Goal: Task Accomplishment & Management: Complete application form

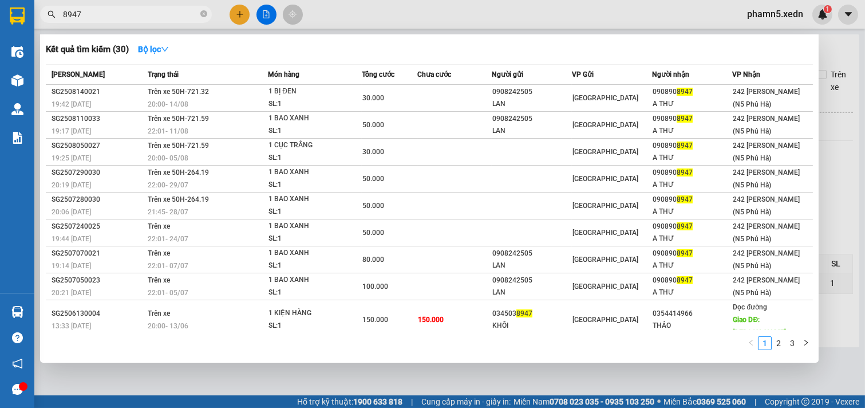
click at [242, 10] on div at bounding box center [432, 204] width 865 height 408
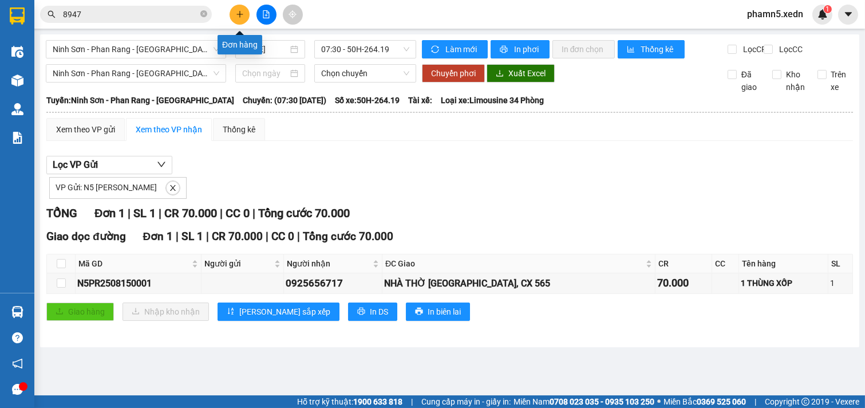
click at [236, 14] on icon "plus" at bounding box center [240, 14] width 8 height 8
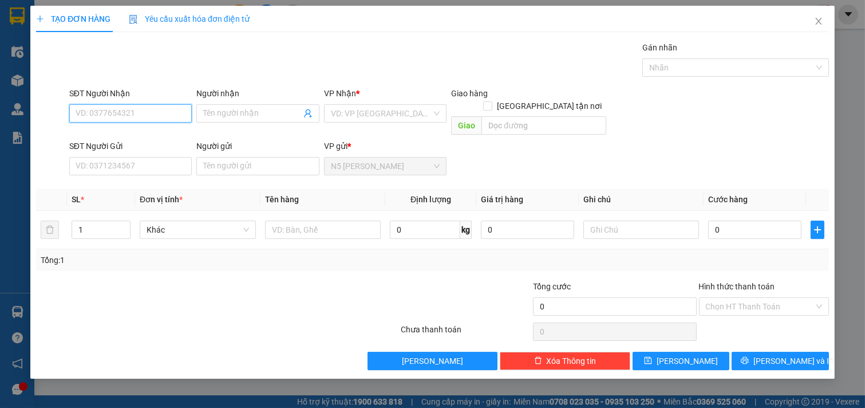
click at [161, 113] on input "SĐT Người Nhận" at bounding box center [130, 113] width 123 height 18
type input "0"
click at [131, 134] on div "0911950129 - ÁNH" at bounding box center [130, 136] width 109 height 13
type input "0911950129"
type input "ÁNH"
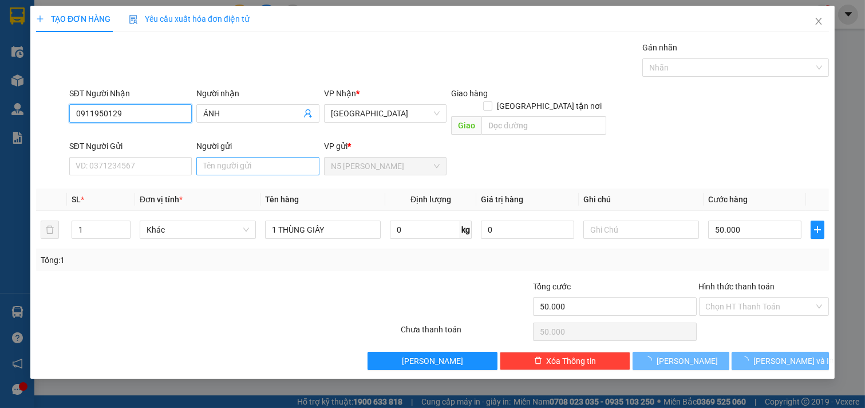
type input "50.000"
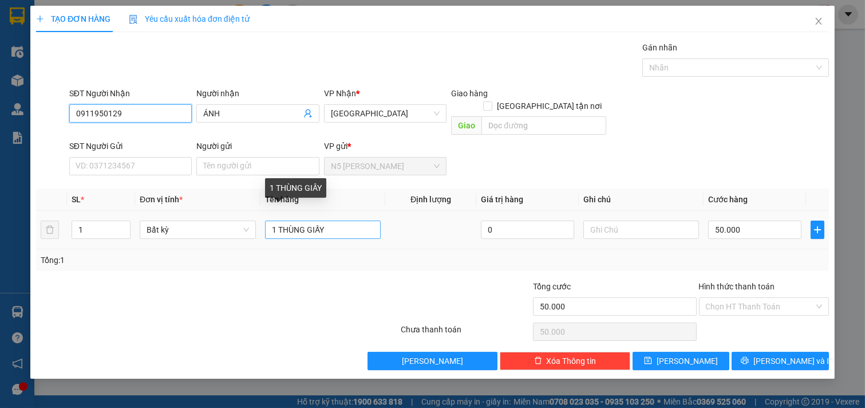
type input "0911950129"
click at [327, 220] on input "1 THÙNG GIẤY" at bounding box center [323, 229] width 116 height 18
click at [278, 220] on input "1 THÙNG GIẤY" at bounding box center [323, 229] width 116 height 18
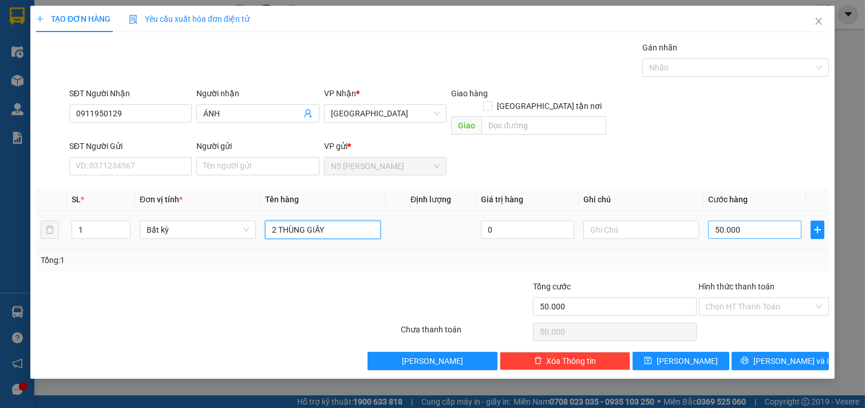
type input "2 THÙNG GIẤY"
click at [769, 220] on input "50.000" at bounding box center [754, 229] width 93 height 18
type input "7"
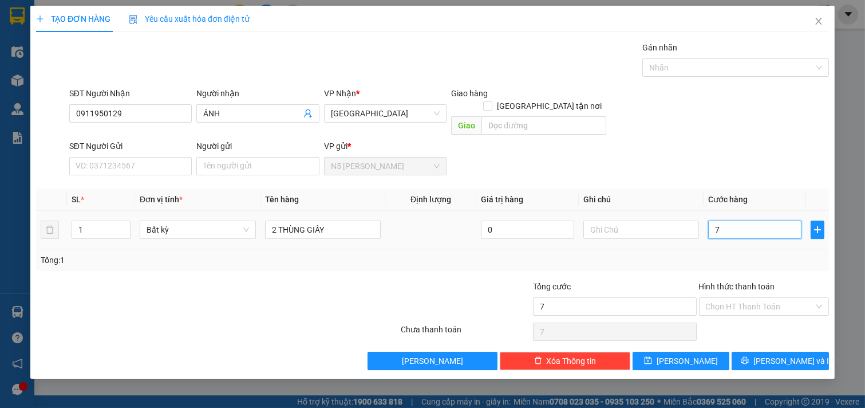
type input "70"
type input "70.000"
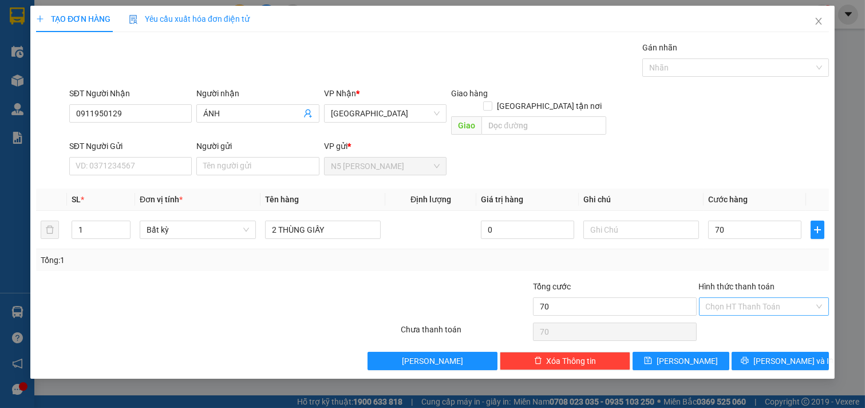
type input "70.000"
click at [767, 298] on input "Hình thức thanh toán" at bounding box center [760, 306] width 109 height 17
click at [760, 319] on div "Tại văn phòng" at bounding box center [764, 316] width 117 height 13
type input "0"
click at [771, 354] on span "[PERSON_NAME] và In" at bounding box center [793, 360] width 80 height 13
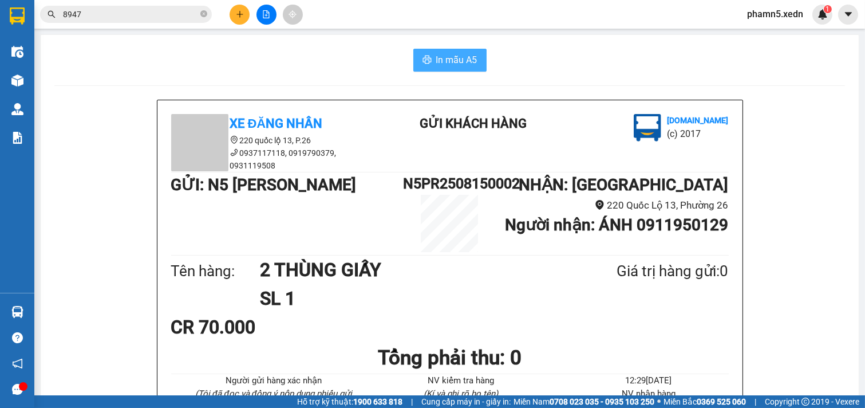
click at [453, 56] on span "In mẫu A5" at bounding box center [456, 60] width 41 height 14
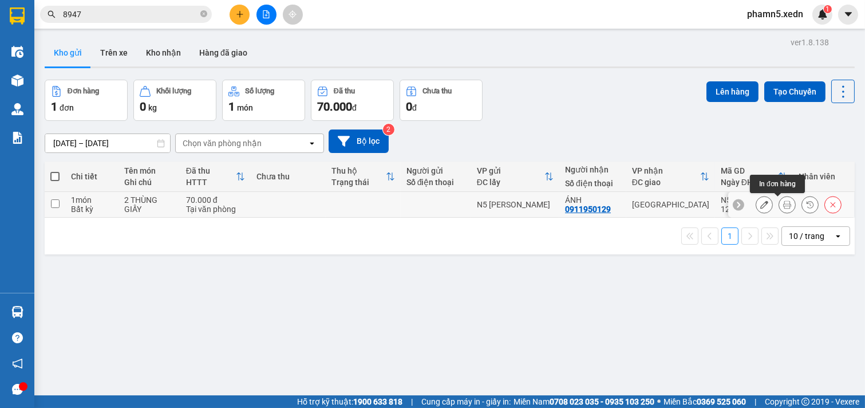
click at [783, 202] on icon at bounding box center [787, 204] width 8 height 8
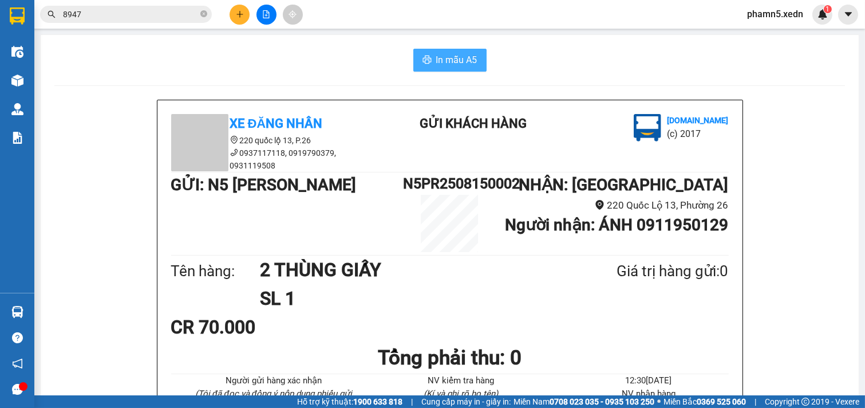
click at [437, 58] on span "In mẫu A5" at bounding box center [456, 60] width 41 height 14
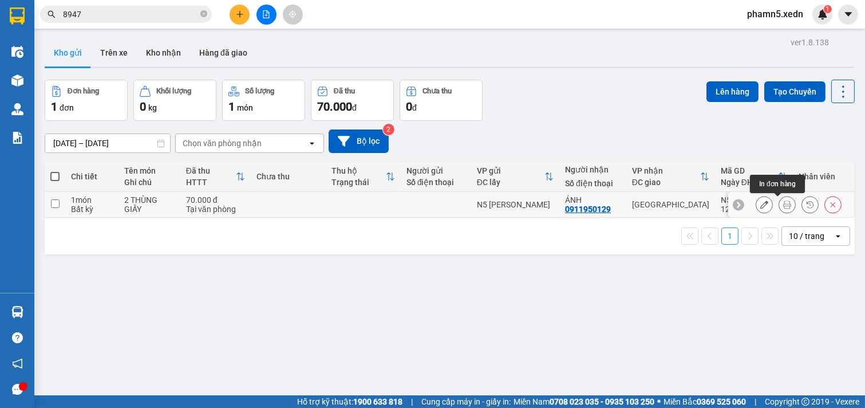
click at [783, 204] on icon at bounding box center [787, 204] width 8 height 8
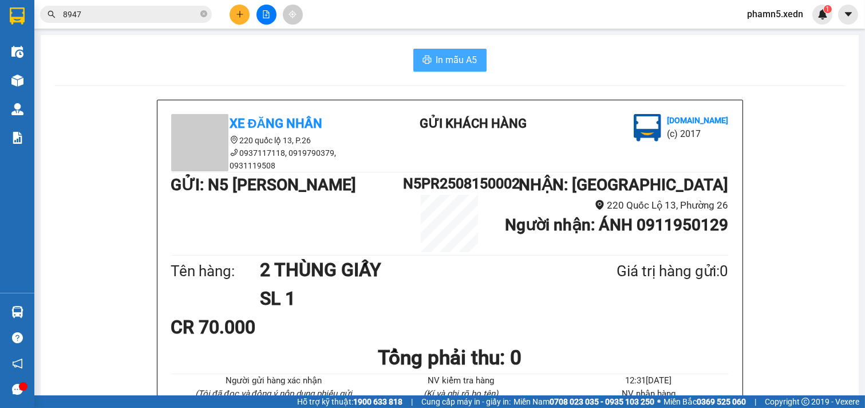
click at [436, 57] on span "In mẫu A5" at bounding box center [456, 60] width 41 height 14
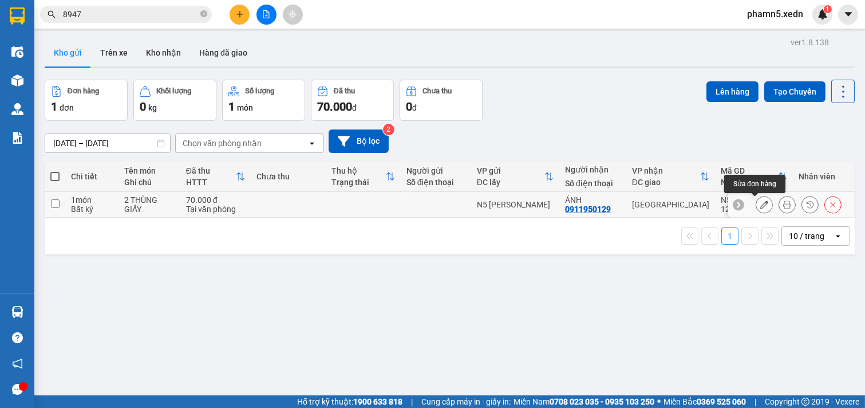
click at [760, 206] on icon at bounding box center [764, 204] width 8 height 8
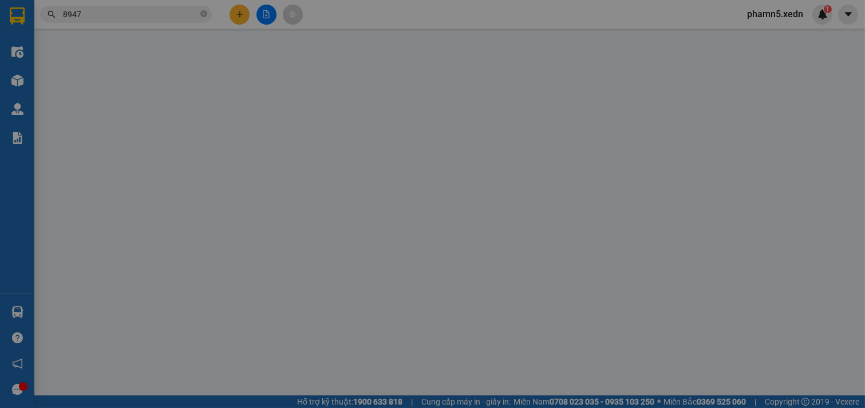
type input "0911950129"
type input "ÁNH"
type input "70.000"
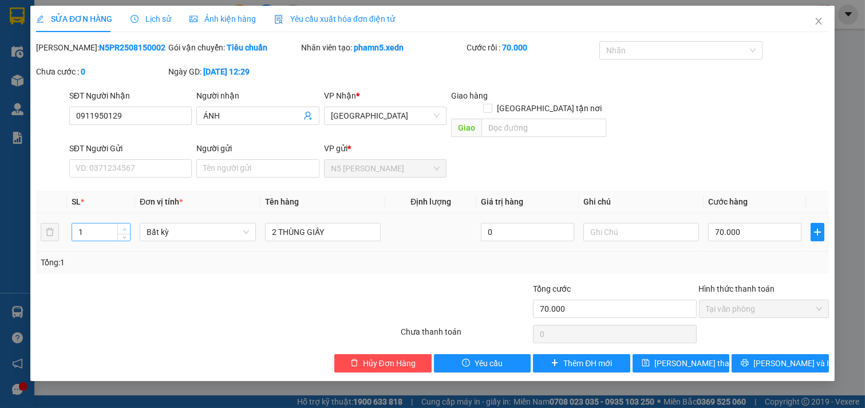
type input "2"
click at [123, 227] on icon "up" at bounding box center [125, 229] width 4 height 4
click at [796, 357] on span "[PERSON_NAME] và In" at bounding box center [793, 363] width 80 height 13
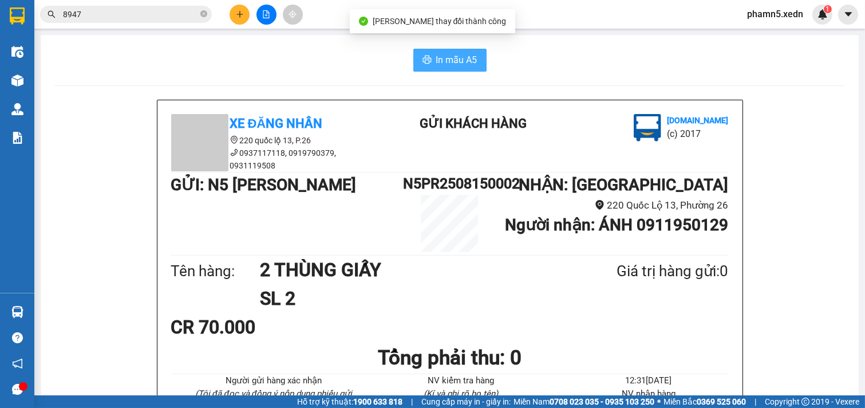
click at [457, 56] on span "In mẫu A5" at bounding box center [456, 60] width 41 height 14
